Goal: Information Seeking & Learning: Learn about a topic

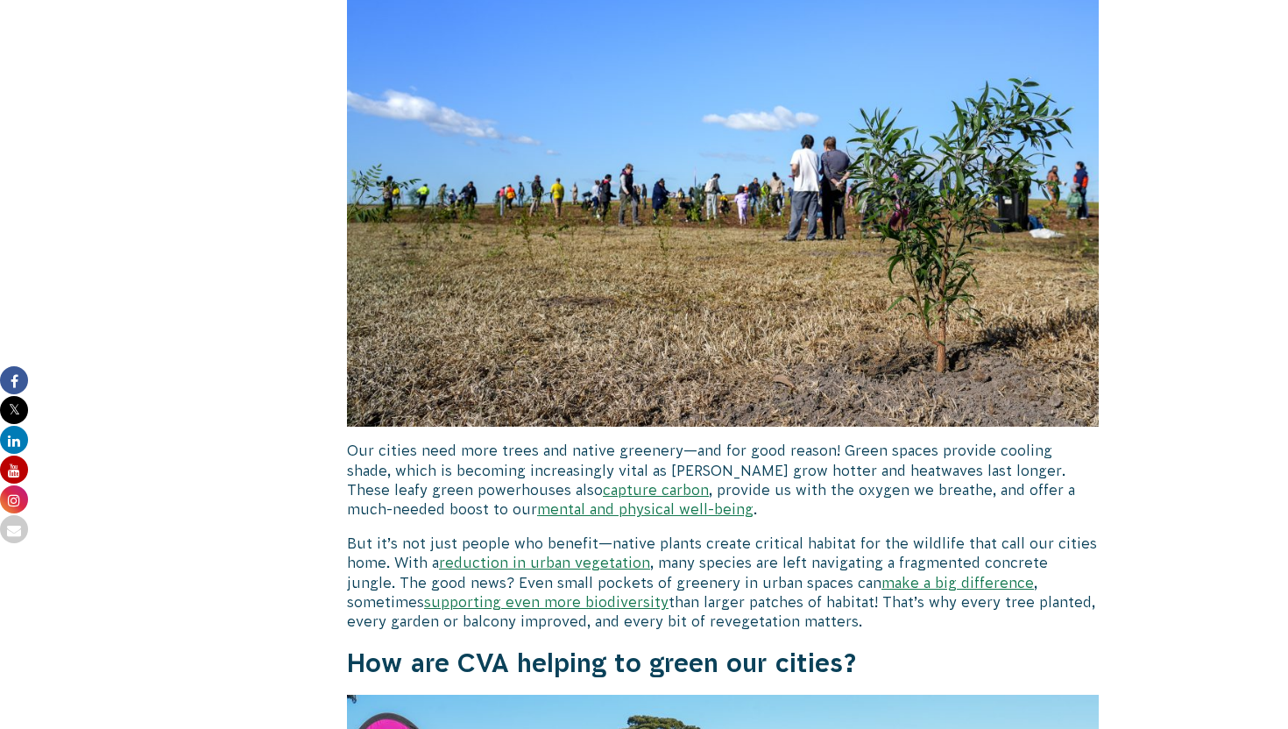
scroll to position [838, 0]
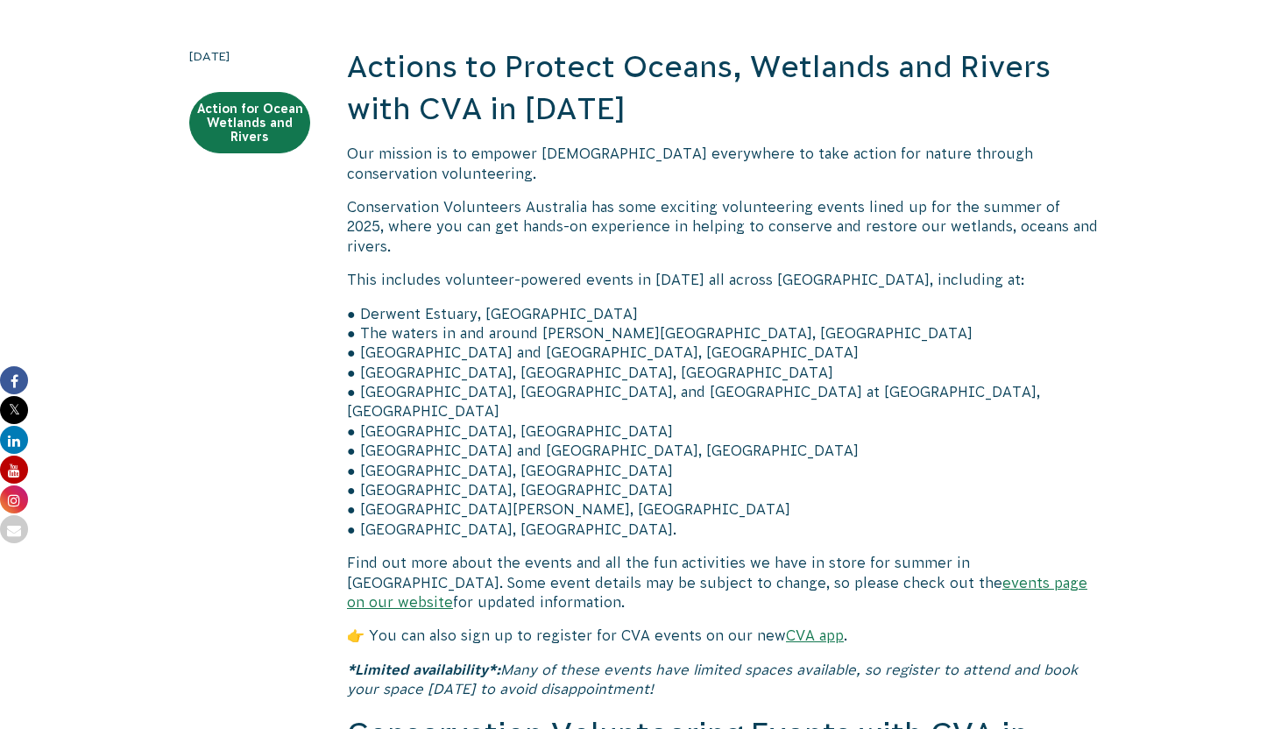
scroll to position [451, 0]
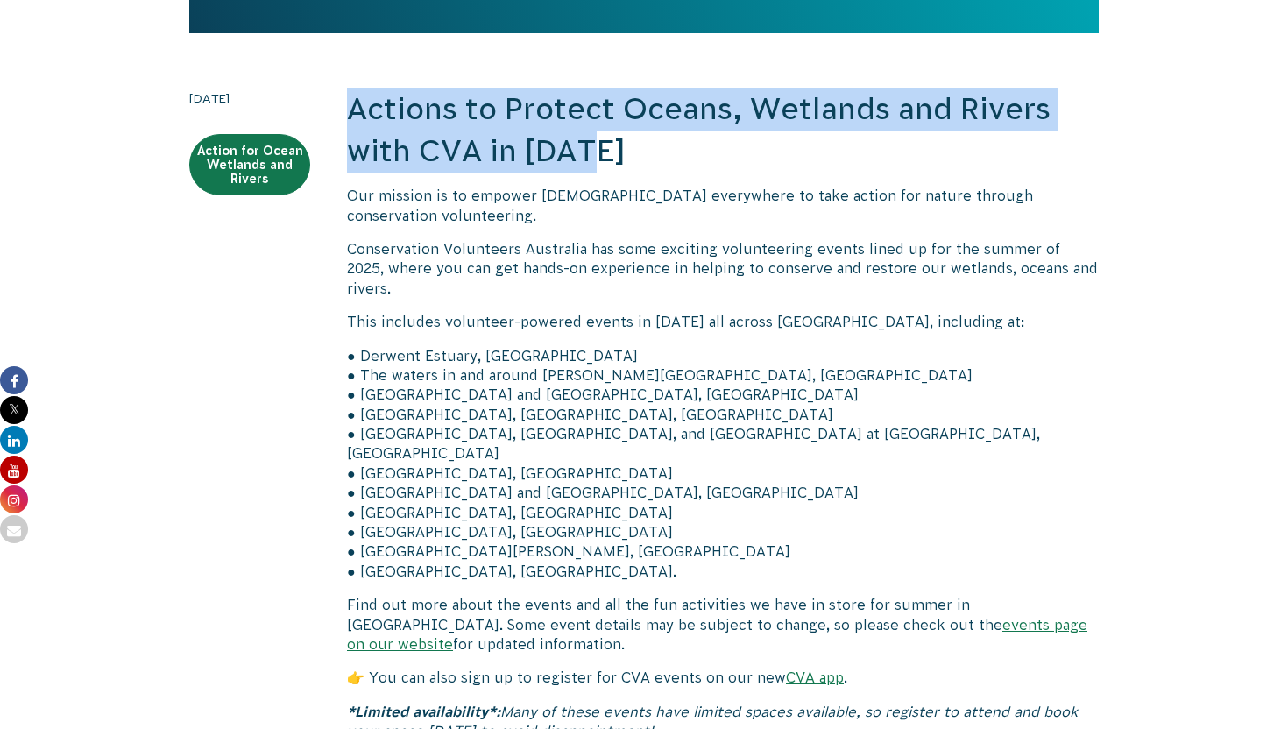
drag, startPoint x: 347, startPoint y: 109, endPoint x: 623, endPoint y: 149, distance: 279.0
click at [623, 149] on h2 "Actions to Protect Oceans, Wetlands and Rivers with CVA in [DATE]" at bounding box center [723, 130] width 752 height 83
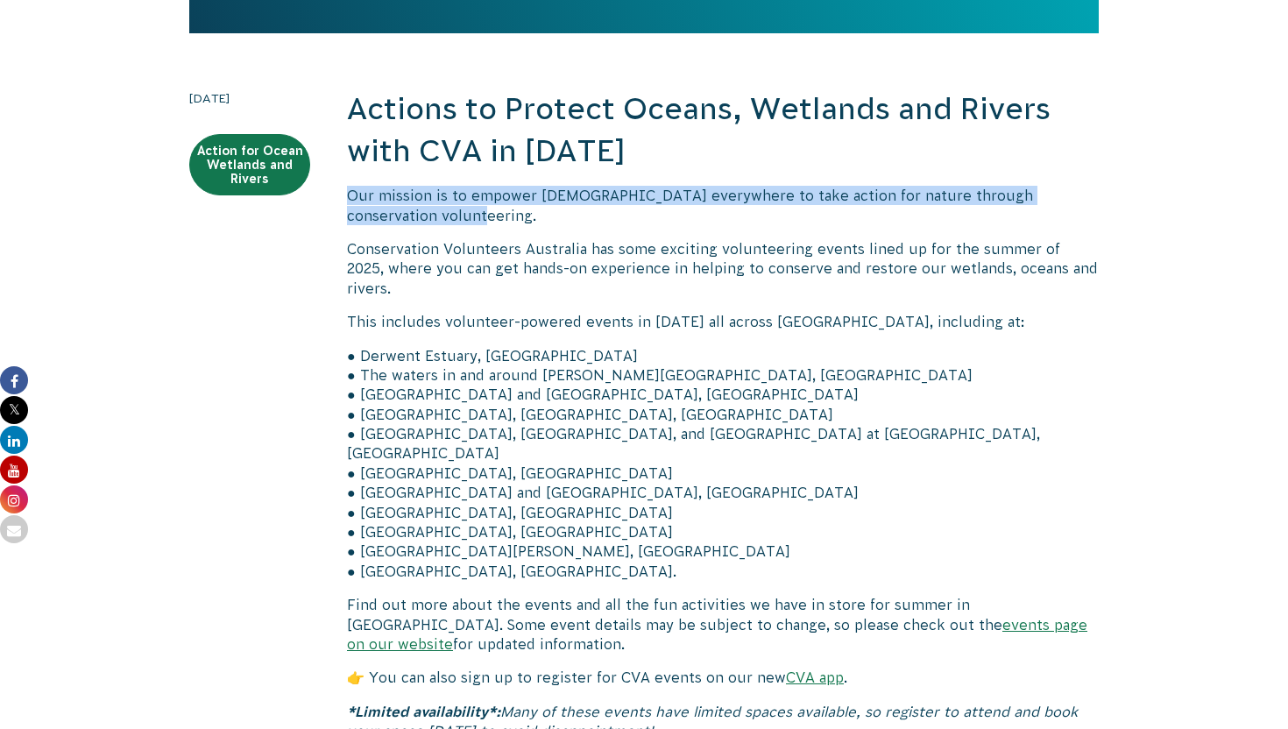
drag, startPoint x: 349, startPoint y: 190, endPoint x: 443, endPoint y: 220, distance: 99.2
click at [443, 220] on p "Our mission is to empower [DEMOGRAPHIC_DATA] everywhere to take action for natu…" at bounding box center [723, 205] width 752 height 39
click at [665, 259] on p "Conservation Volunteers Australia has some exciting volunteering events lined u…" at bounding box center [723, 268] width 752 height 59
